Goal: Transaction & Acquisition: Purchase product/service

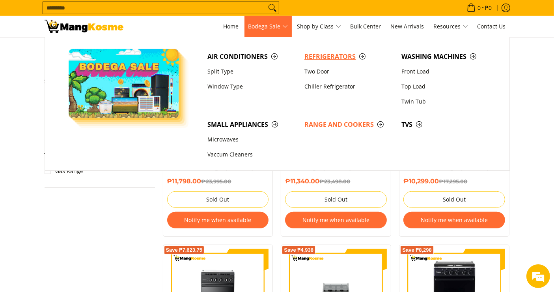
drag, startPoint x: 0, startPoint y: 0, endPoint x: 317, endPoint y: 49, distance: 320.6
click at [317, 49] on link "Refrigerators" at bounding box center [349, 56] width 97 height 15
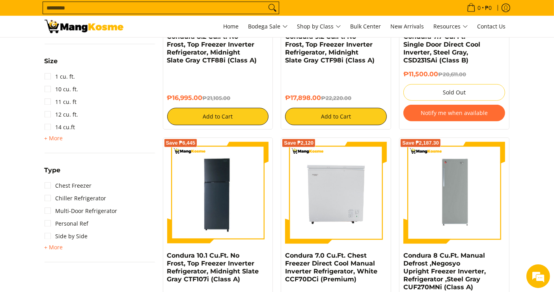
scroll to position [438, 0]
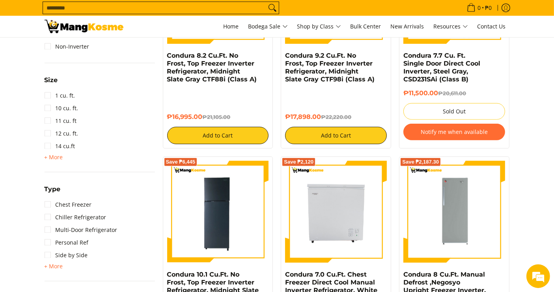
click at [63, 156] on div "15 cu. ft. 16 cu. ft. 18 cu. ft. 22 cu. ft. 3 cu. ft. 4 cu. ft. 5 cu. ft. 6 cu.…" at bounding box center [100, 156] width 110 height 9
click at [57, 158] on span "+ More" at bounding box center [54, 157] width 19 height 6
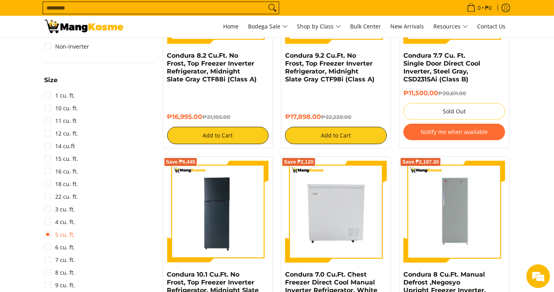
click at [66, 232] on link "5 cu. ft." at bounding box center [60, 234] width 31 height 13
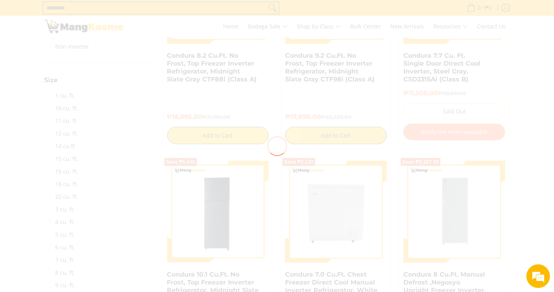
scroll to position [0, 0]
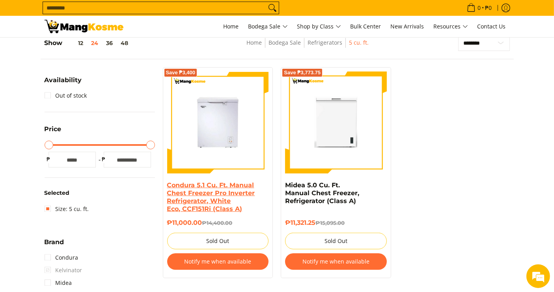
scroll to position [111, 0]
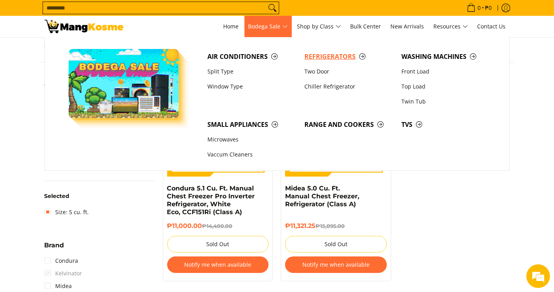
click at [322, 59] on span "Refrigerators" at bounding box center [349, 57] width 89 height 10
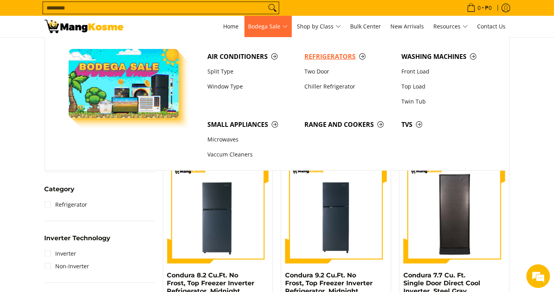
click at [323, 60] on span "Refrigerators" at bounding box center [349, 57] width 89 height 10
